Goal: Check status: Check status

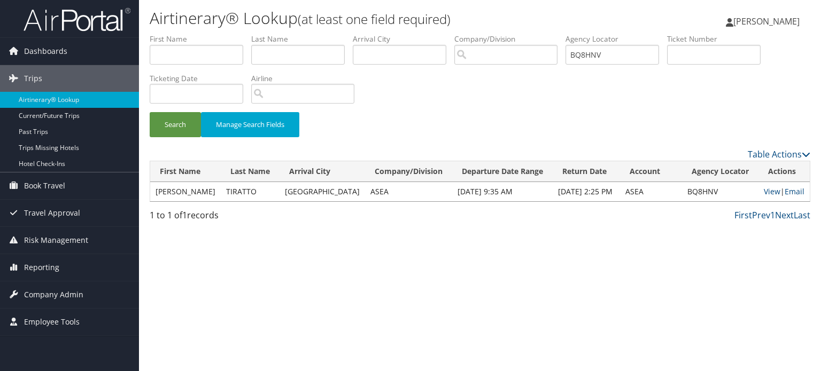
click at [99, 14] on img at bounding box center [77, 19] width 107 height 25
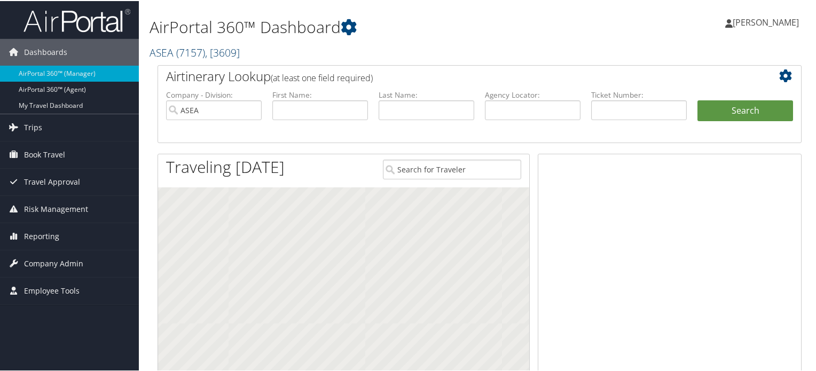
click at [190, 56] on span "( 7157 )" at bounding box center [190, 51] width 29 height 14
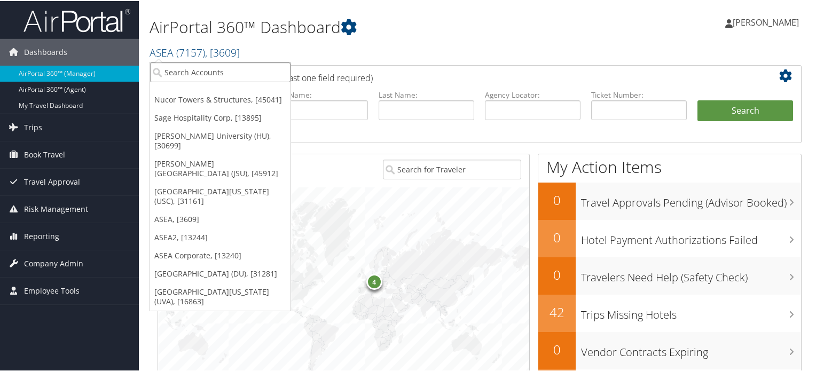
click at [199, 69] on input "search" at bounding box center [220, 71] width 141 height 20
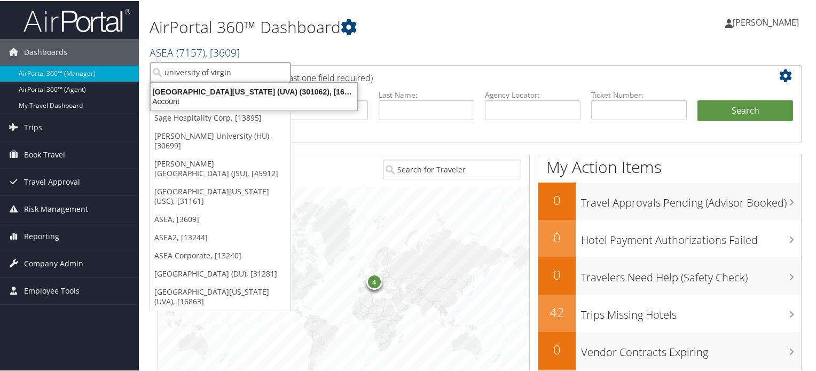
type input "university of virgini"
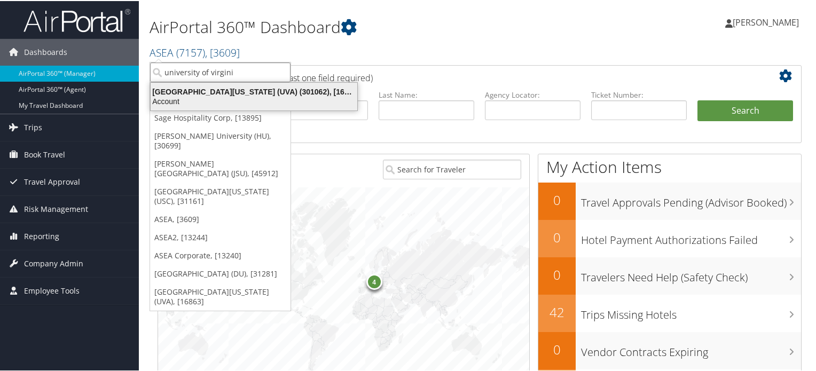
click at [218, 89] on div "University of Virginia (UVA) (301062), [16863]" at bounding box center [254, 91] width 220 height 10
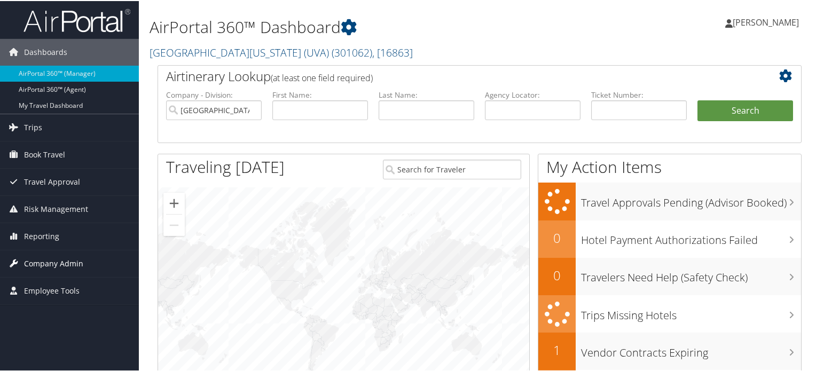
click at [68, 256] on span "Company Admin" at bounding box center [53, 263] width 59 height 27
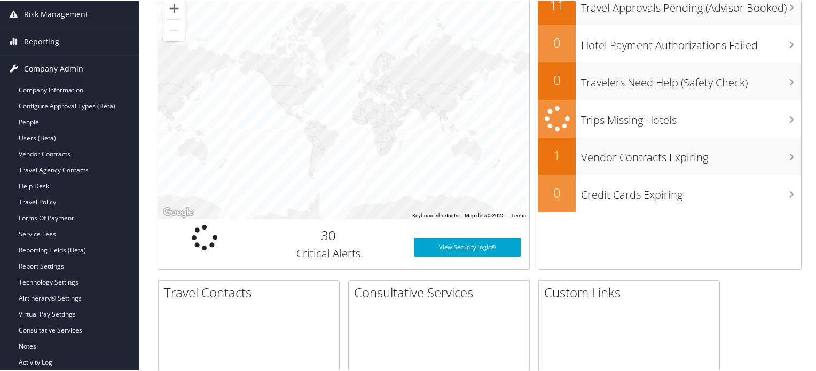
scroll to position [214, 0]
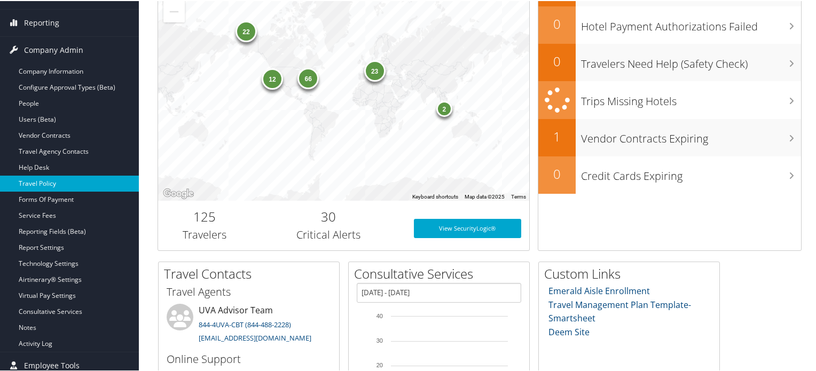
click at [45, 181] on link "Travel Policy" at bounding box center [69, 183] width 139 height 16
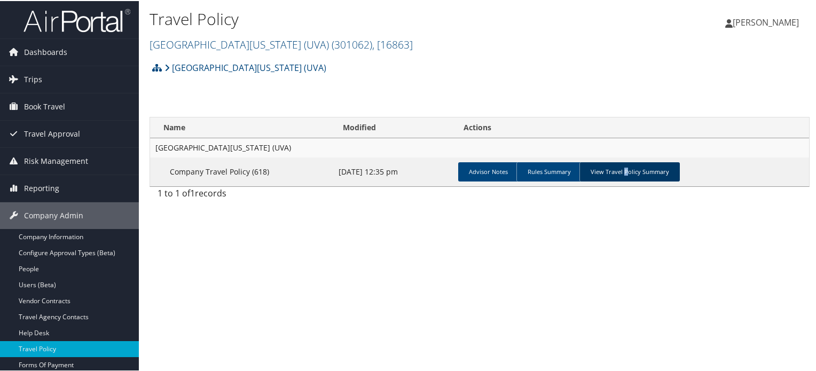
click at [621, 168] on link "View Travel Policy Summary" at bounding box center [630, 170] width 100 height 19
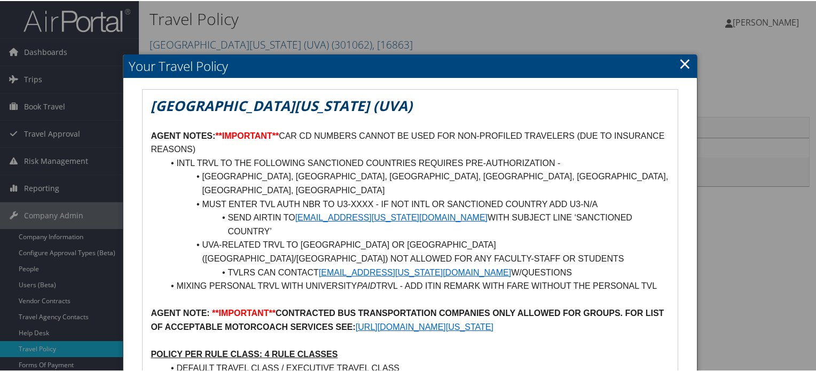
click at [683, 60] on link "×" at bounding box center [685, 62] width 12 height 21
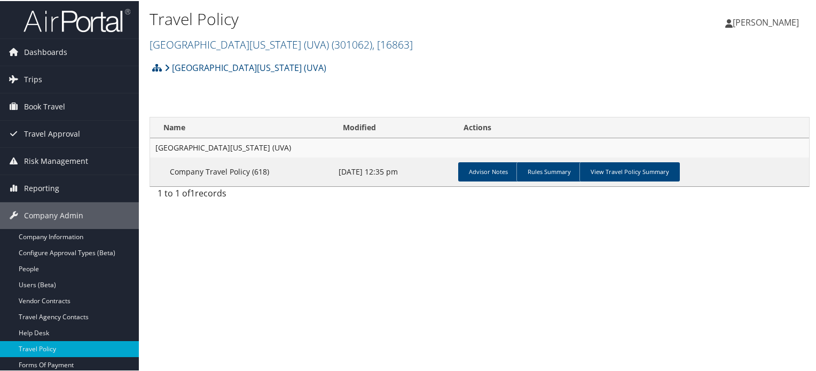
click at [112, 21] on img at bounding box center [77, 19] width 107 height 25
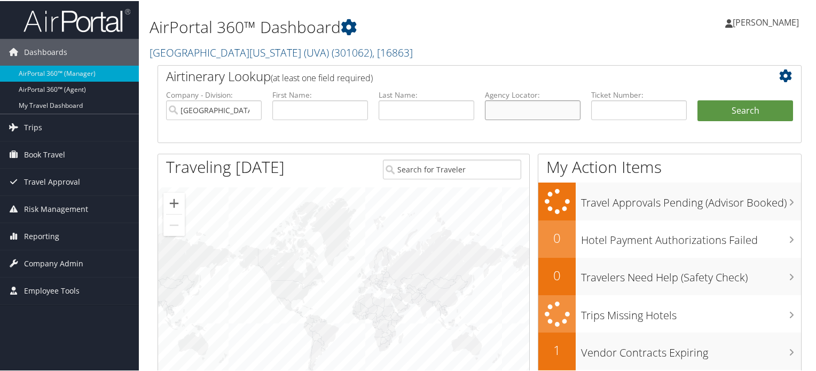
click at [516, 114] on input "text" at bounding box center [533, 109] width 96 height 20
paste input "DKW767"
type input "DKW767"
click at [746, 103] on button "Search" at bounding box center [746, 109] width 96 height 21
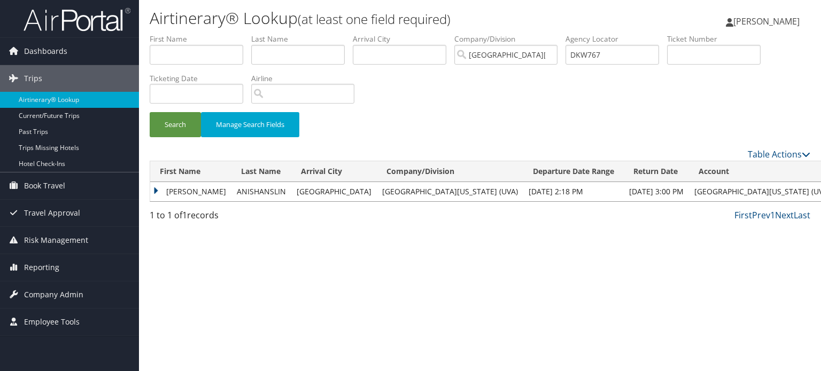
click at [153, 191] on td "ZARA" at bounding box center [190, 191] width 81 height 19
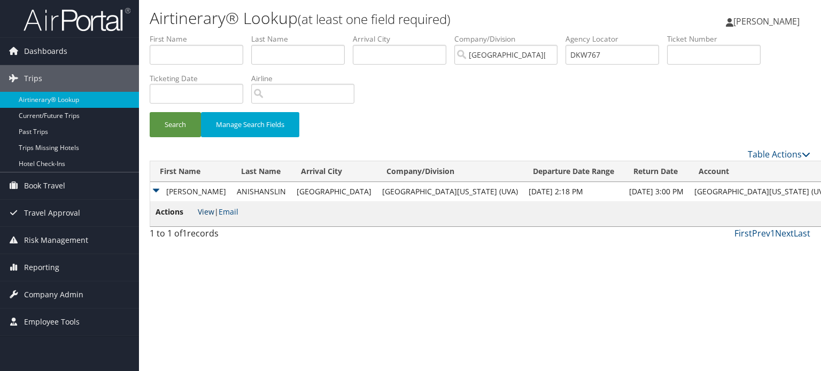
click at [206, 212] on link "View" at bounding box center [206, 212] width 17 height 10
drag, startPoint x: 616, startPoint y: 53, endPoint x: 567, endPoint y: 53, distance: 49.2
click at [567, 34] on ul "First Name Last Name Departure City Arrival City Company/Division University of…" at bounding box center [480, 34] width 660 height 0
paste input "CGSF38"
type input "CGSF38"
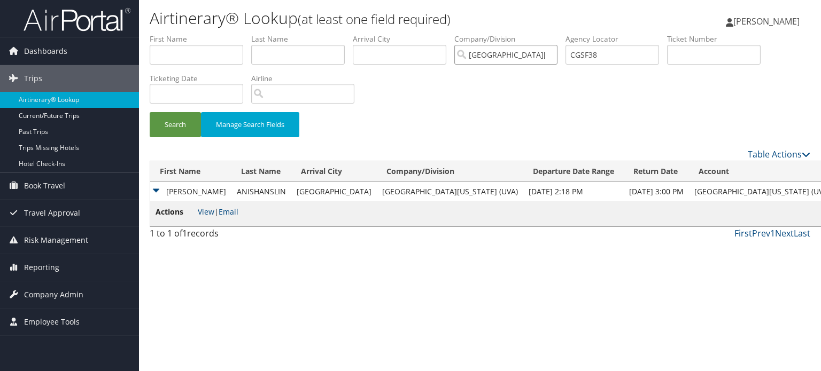
click at [554, 54] on input "University of Virginia (UVA)" at bounding box center [505, 55] width 103 height 20
click at [182, 126] on button "Search" at bounding box center [175, 124] width 51 height 25
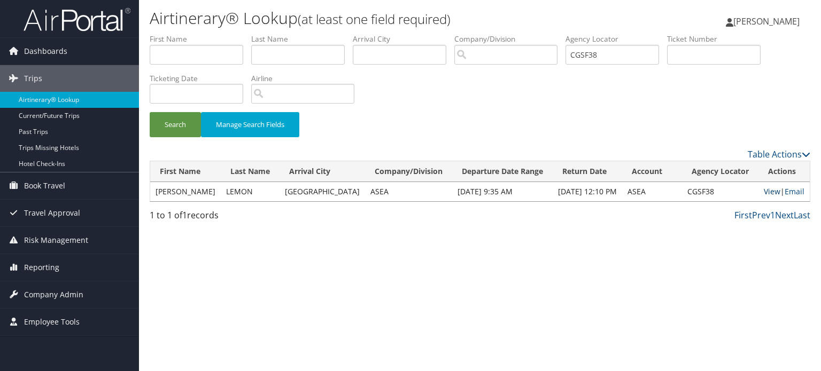
click at [771, 192] on link "View" at bounding box center [771, 191] width 17 height 10
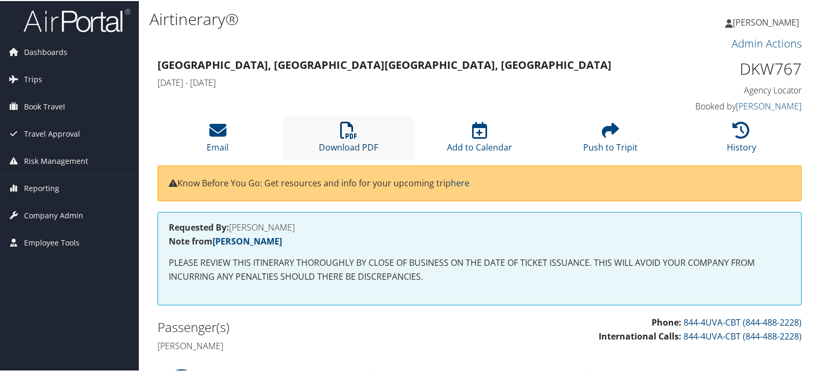
click at [346, 130] on icon at bounding box center [348, 129] width 17 height 17
